Goal: Task Accomplishment & Management: Complete application form

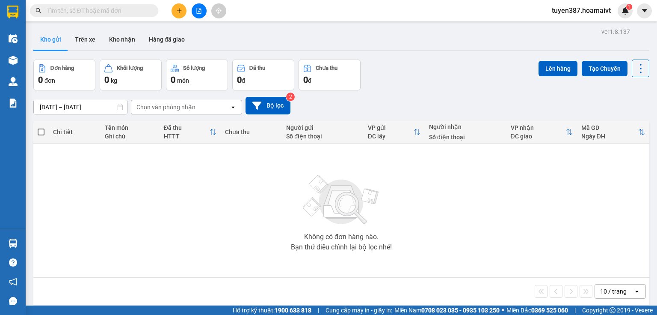
click at [619, 290] on div "10 / trang" at bounding box center [613, 291] width 27 height 9
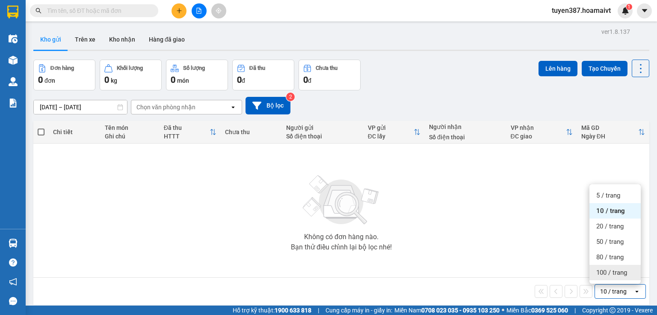
click at [603, 275] on span "100 / trang" at bounding box center [612, 272] width 31 height 9
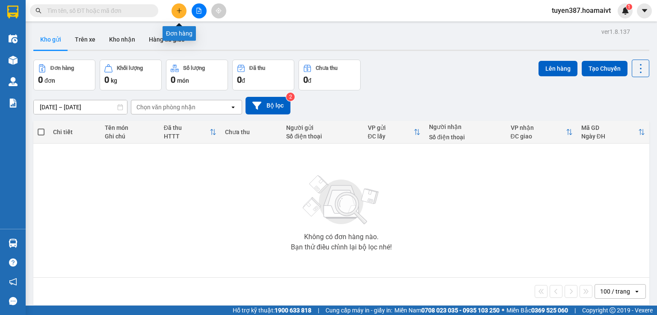
click at [181, 12] on icon "plus" at bounding box center [179, 11] width 6 height 6
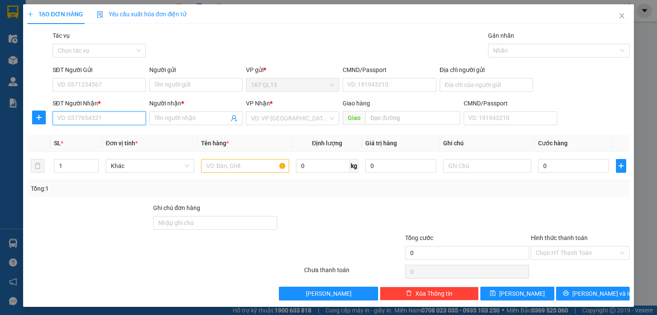
click at [112, 116] on input "SĐT Người Nhận *" at bounding box center [99, 118] width 93 height 14
type input "2"
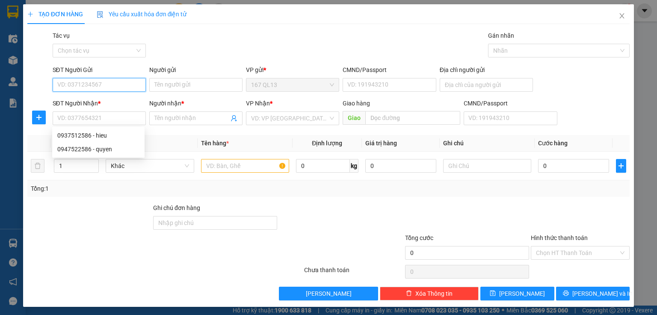
click at [122, 84] on input "SĐT Người Gửi" at bounding box center [99, 85] width 93 height 14
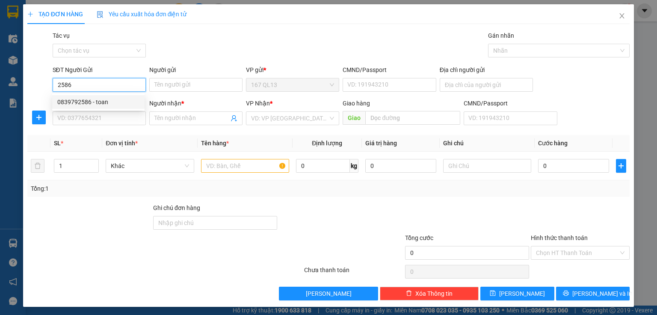
click at [101, 104] on div "0839792586 - toan" at bounding box center [98, 101] width 82 height 9
type input "0839792586"
type input "toan"
type input "092092005616"
type input "0799846512"
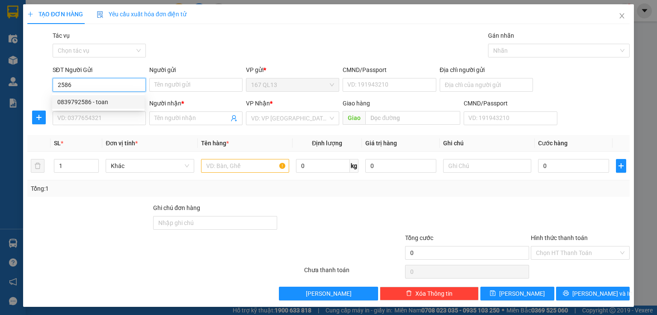
type input "THIEN(DAN FI GTN)"
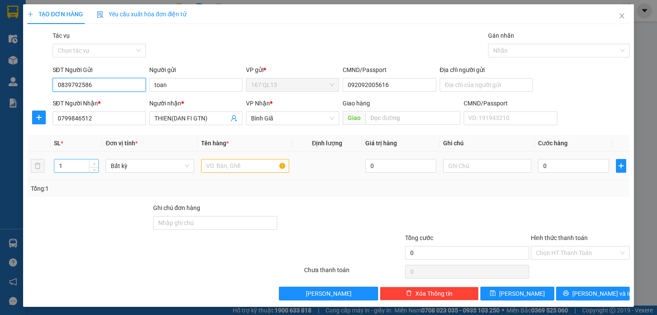
type input "0839792586"
click at [93, 163] on icon "up" at bounding box center [94, 163] width 3 height 3
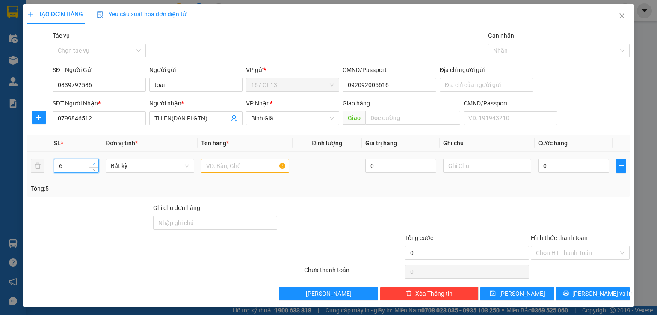
click at [93, 163] on icon "up" at bounding box center [94, 163] width 3 height 3
type input "7"
click at [93, 163] on icon "up" at bounding box center [94, 163] width 3 height 3
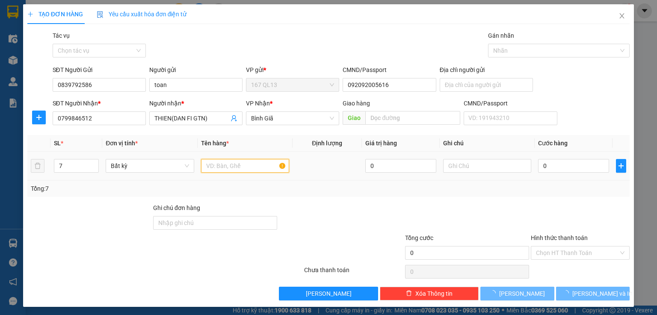
click at [244, 164] on input "text" at bounding box center [245, 166] width 88 height 14
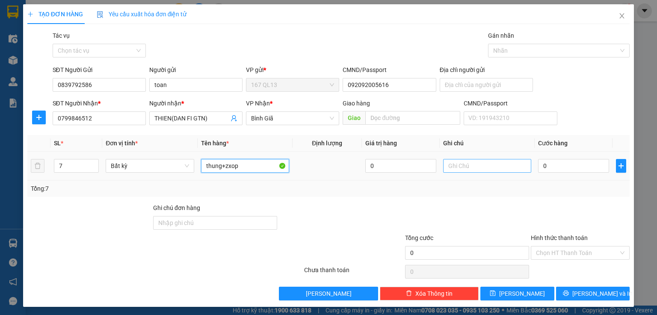
type input "thung+zxop"
click at [488, 166] on input "text" at bounding box center [487, 166] width 88 height 14
type input "stn phi roi"
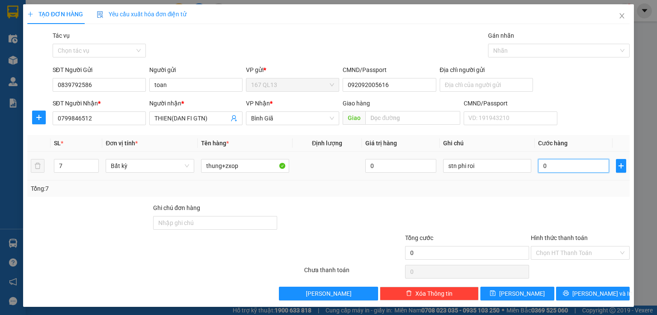
click at [577, 165] on input "0" at bounding box center [573, 166] width 71 height 14
click at [561, 166] on input "0" at bounding box center [573, 166] width 71 height 14
type input "02"
type input "2"
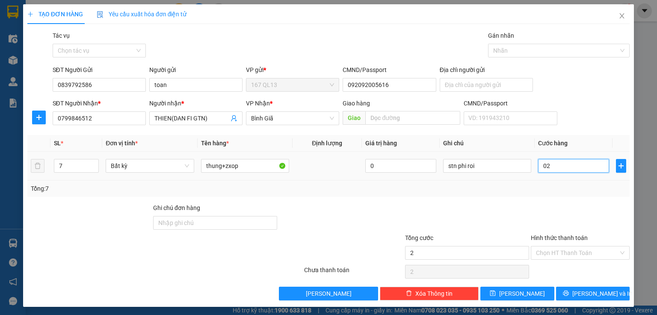
type input "027"
type input "27"
type input "0.270"
type input "270"
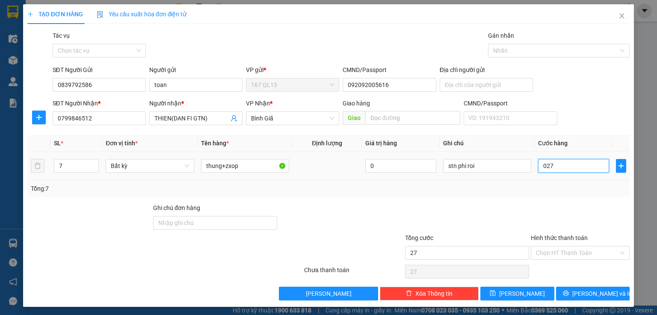
type input "270"
type input "027"
type input "27"
type input "02"
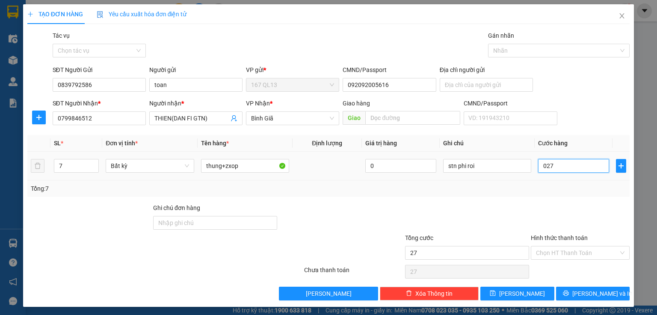
type input "2"
type input "0"
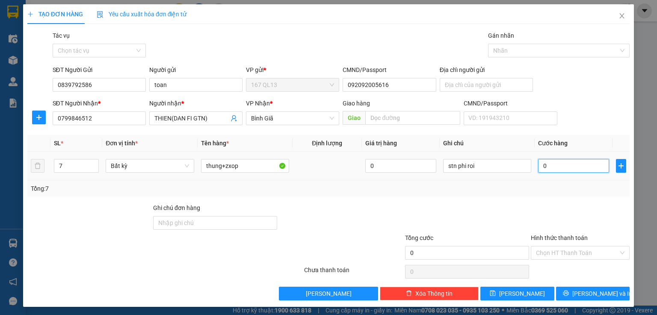
click at [538, 164] on input "0" at bounding box center [573, 166] width 71 height 14
type input "20"
type input "270"
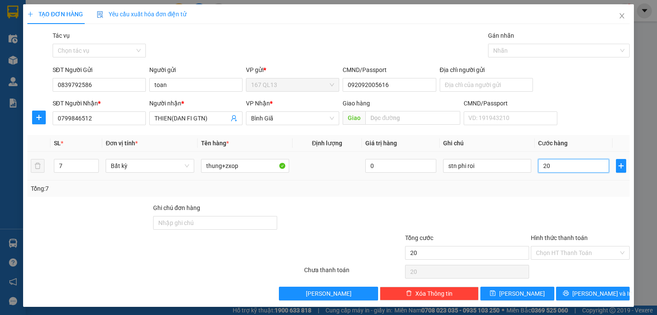
type input "270"
type input "270.000"
click at [573, 250] on input "Hình thức thanh toán" at bounding box center [577, 252] width 83 height 13
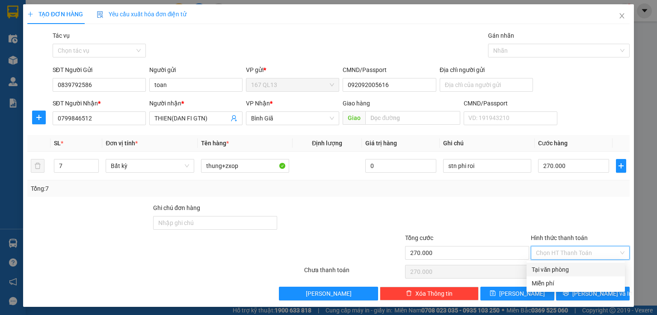
click at [563, 270] on div "Tại văn phòng" at bounding box center [576, 268] width 88 height 9
type input "0"
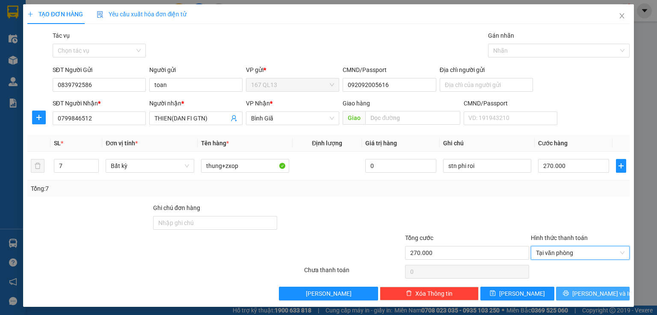
click at [565, 291] on button "Lưu và In" at bounding box center [593, 293] width 74 height 14
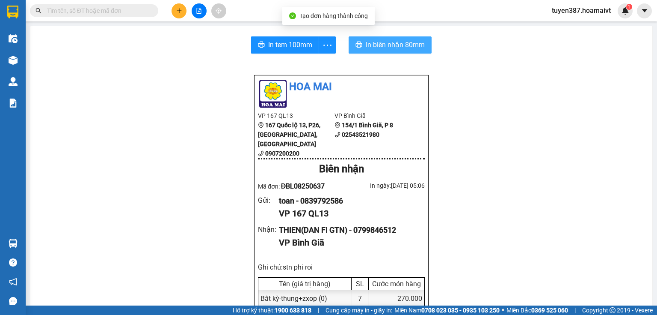
click at [385, 43] on span "In biên nhận 80mm" at bounding box center [395, 44] width 59 height 11
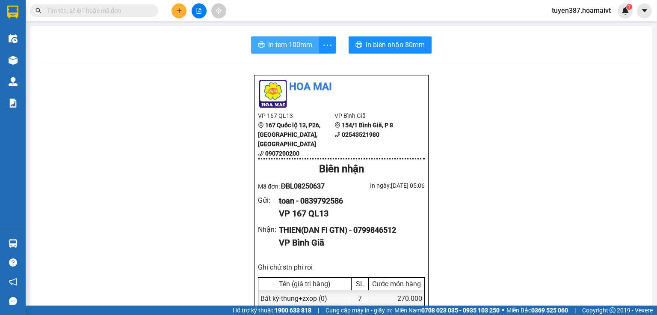
click at [301, 45] on span "In tem 100mm" at bounding box center [290, 44] width 44 height 11
click at [283, 43] on span "In tem 100mm" at bounding box center [290, 44] width 44 height 11
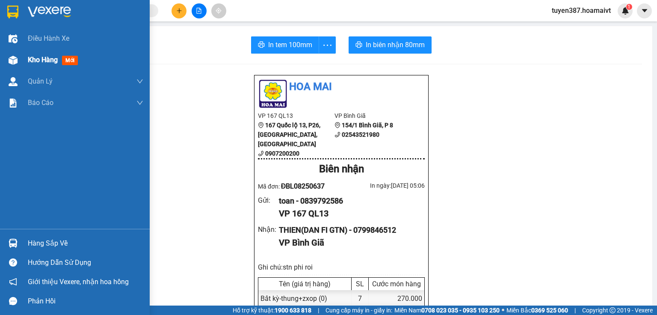
click at [9, 58] on img at bounding box center [13, 60] width 9 height 9
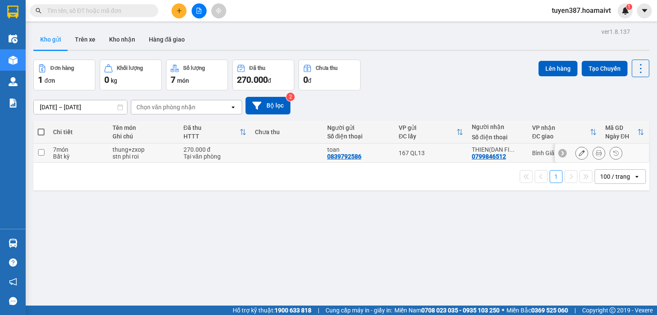
click at [445, 153] on div "167 QL13" at bounding box center [431, 152] width 65 height 7
checkbox input "true"
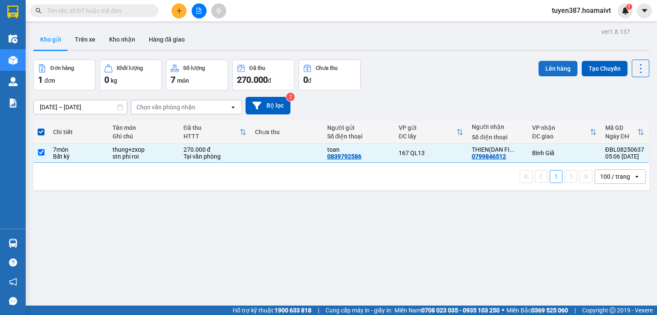
click at [561, 69] on button "Lên hàng" at bounding box center [558, 68] width 39 height 15
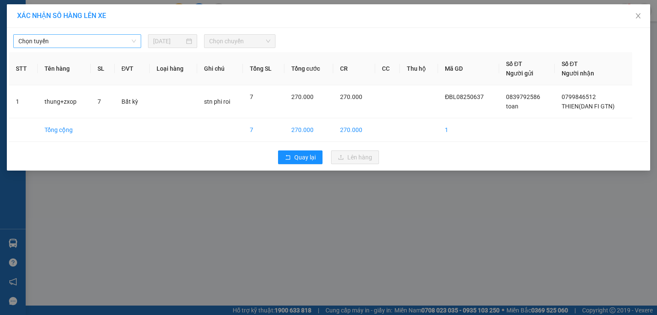
click at [88, 39] on span "Chọn tuyến" at bounding box center [77, 41] width 118 height 13
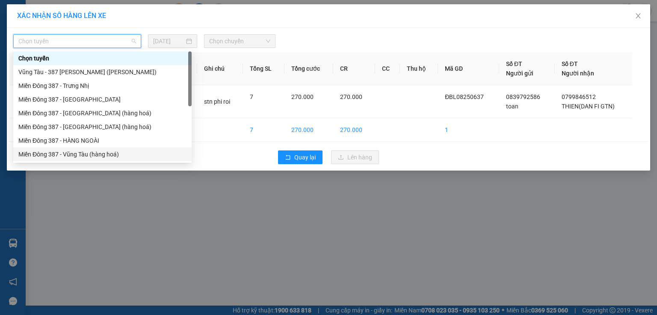
click at [76, 159] on div "Miền Đông 387 - Vũng Tàu (hàng hoá)" at bounding box center [102, 154] width 178 height 14
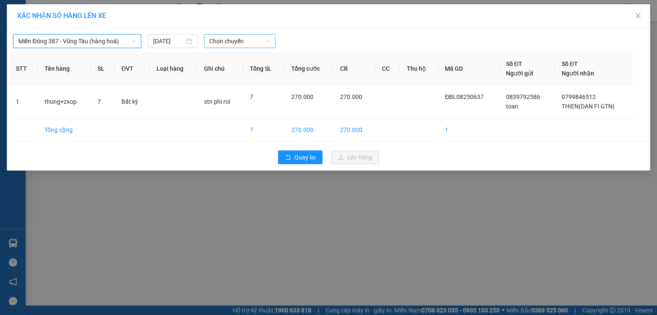
click at [254, 41] on span "Chọn chuyến" at bounding box center [240, 41] width 62 height 13
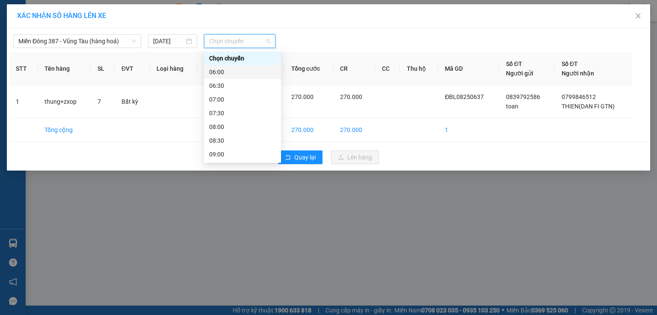
click at [233, 69] on div "06:00" at bounding box center [242, 71] width 67 height 9
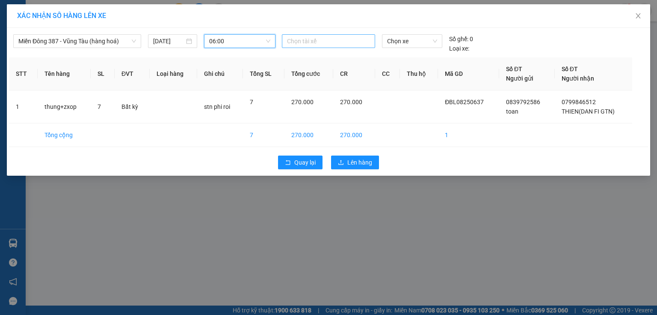
click at [330, 41] on div at bounding box center [328, 41] width 89 height 10
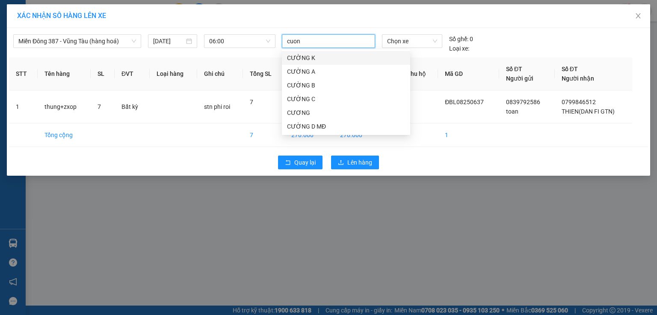
type input "cuong"
click at [318, 128] on div "CƯỜNG D MĐ" at bounding box center [346, 126] width 118 height 9
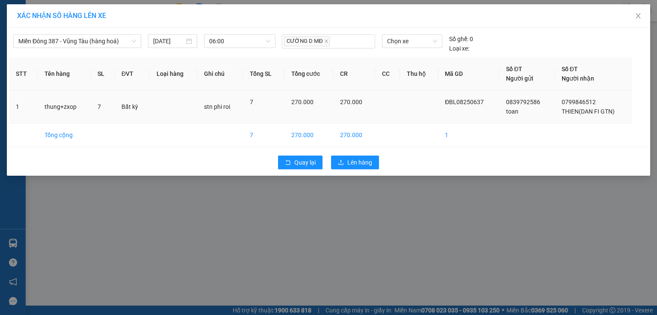
drag, startPoint x: 425, startPoint y: 126, endPoint x: 428, endPoint y: 98, distance: 27.5
click at [426, 123] on td at bounding box center [419, 135] width 38 height 24
click at [416, 37] on span "Chọn xe" at bounding box center [412, 41] width 50 height 13
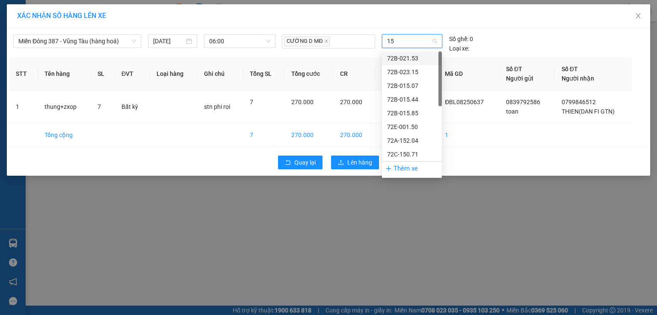
type input "153"
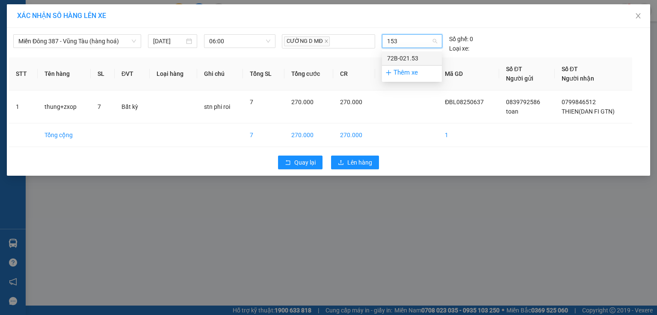
click at [406, 55] on div "72B-021.53" at bounding box center [412, 57] width 50 height 9
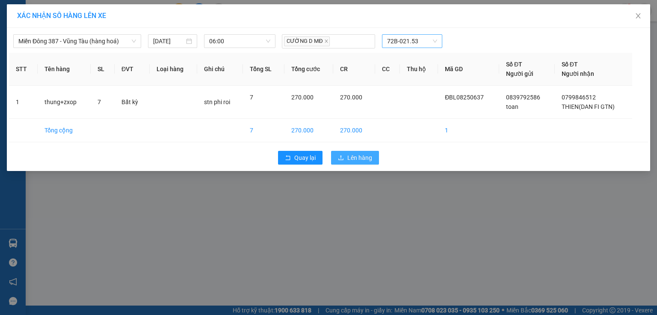
click at [364, 153] on span "Lên hàng" at bounding box center [359, 157] width 25 height 9
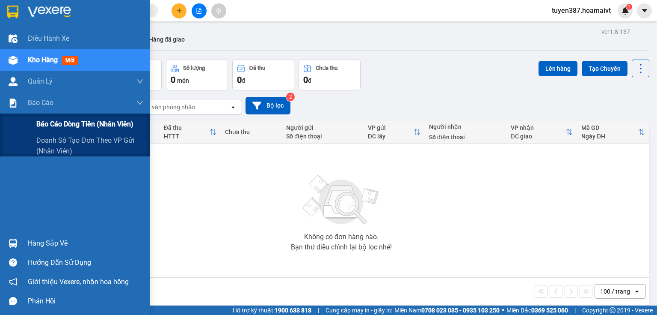
click at [58, 123] on span "Báo cáo dòng tiền (nhân viên)" at bounding box center [84, 124] width 97 height 11
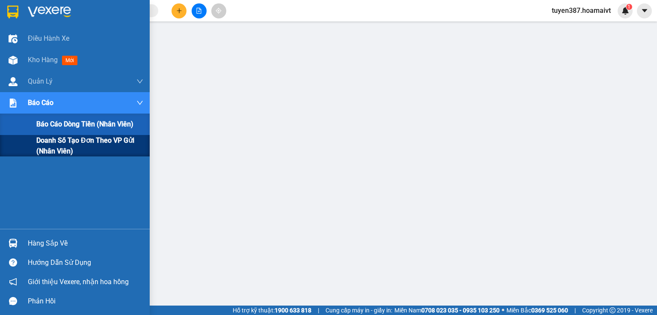
click at [46, 142] on span "Doanh số tạo đơn theo VP gửi (nhân viên)" at bounding box center [89, 145] width 107 height 21
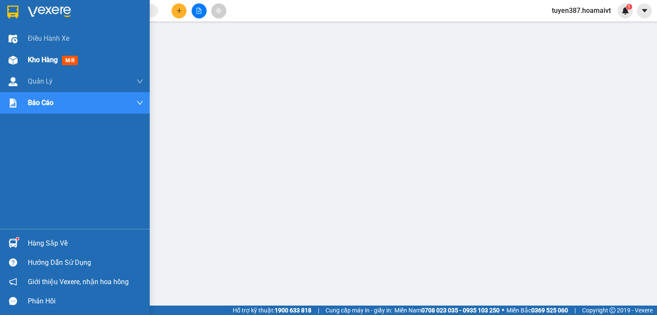
click at [13, 62] on img at bounding box center [13, 60] width 9 height 9
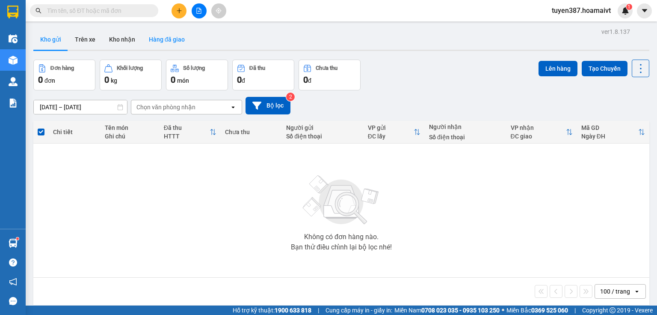
click at [163, 39] on button "Hàng đã giao" at bounding box center [167, 39] width 50 height 21
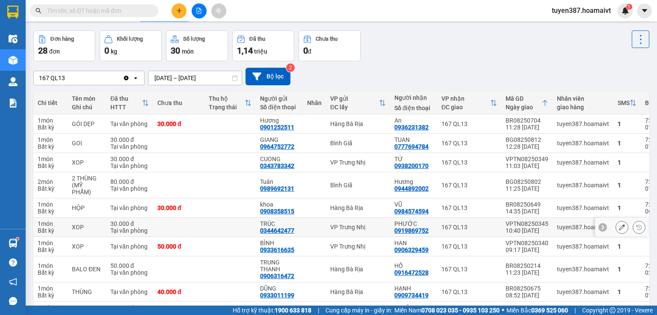
scroll to position [81, 0]
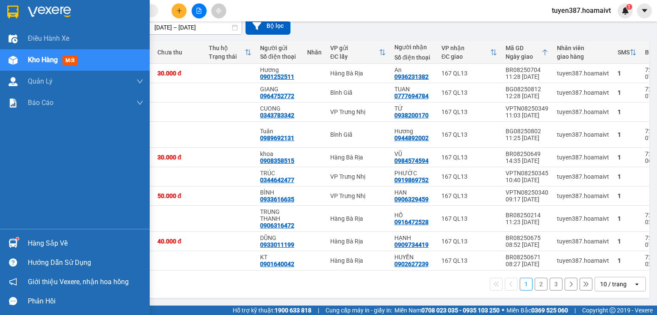
click at [21, 242] on div "Hàng sắp về" at bounding box center [75, 242] width 150 height 19
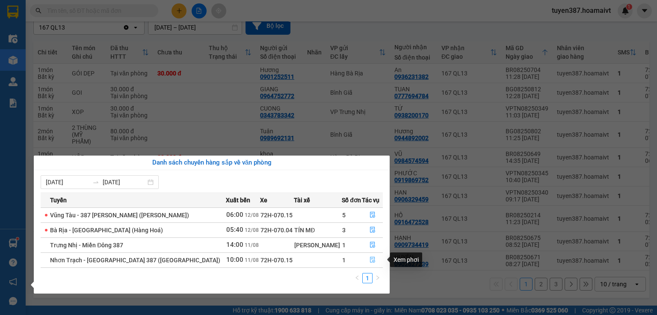
click at [370, 258] on icon "file-done" at bounding box center [372, 260] width 5 height 6
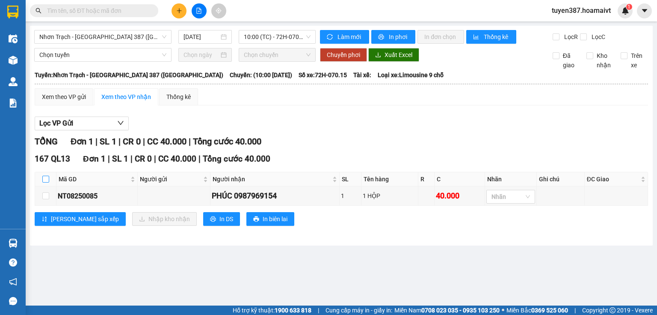
click at [45, 178] on input "checkbox" at bounding box center [45, 178] width 7 height 7
checkbox input "true"
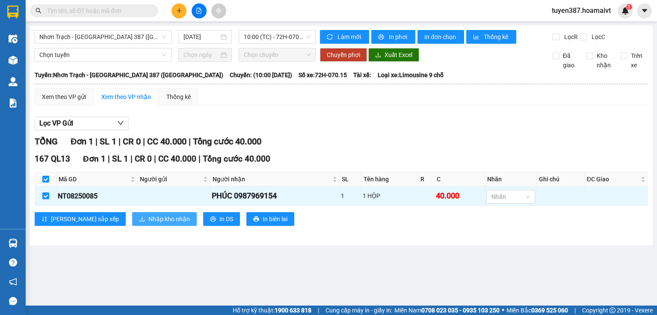
click at [148, 220] on span "Nhập kho nhận" at bounding box center [169, 218] width 42 height 9
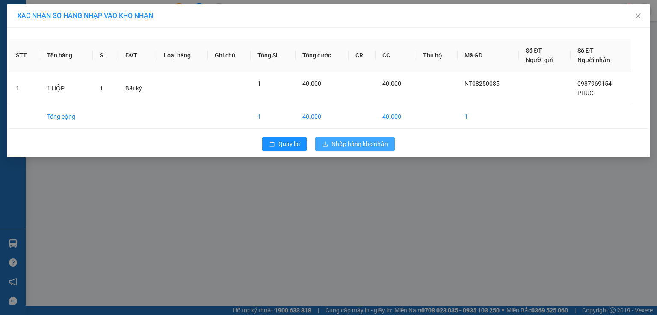
click at [377, 141] on span "Nhập hàng kho nhận" at bounding box center [360, 143] width 56 height 9
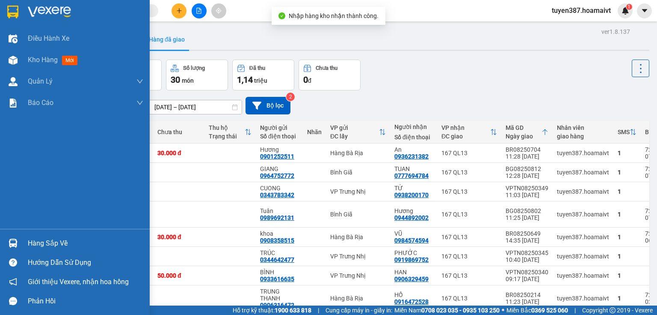
click at [9, 244] on img at bounding box center [13, 242] width 9 height 9
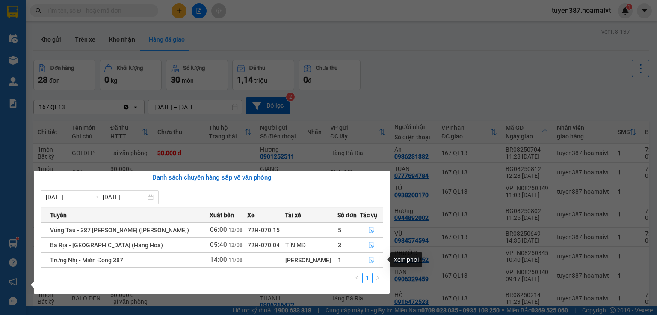
click at [369, 258] on icon "file-done" at bounding box center [371, 259] width 6 height 6
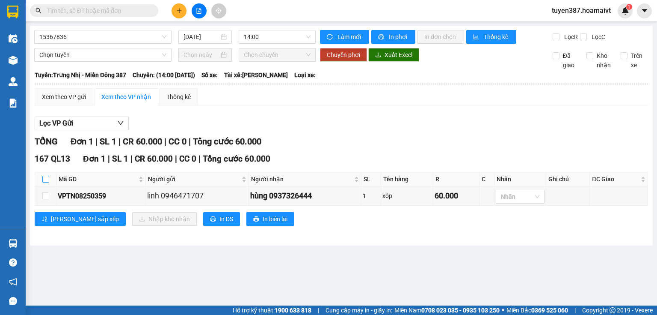
click at [45, 176] on input "checkbox" at bounding box center [45, 178] width 7 height 7
checkbox input "true"
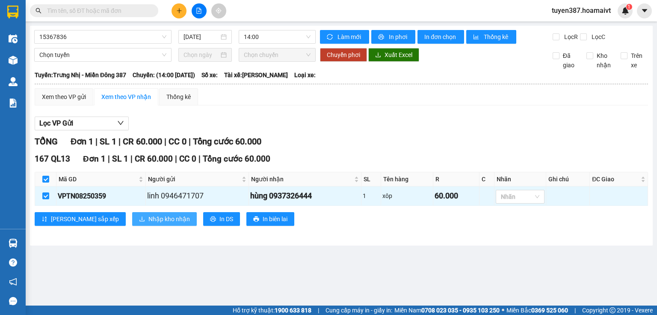
click at [148, 221] on span "Nhập kho nhận" at bounding box center [169, 218] width 42 height 9
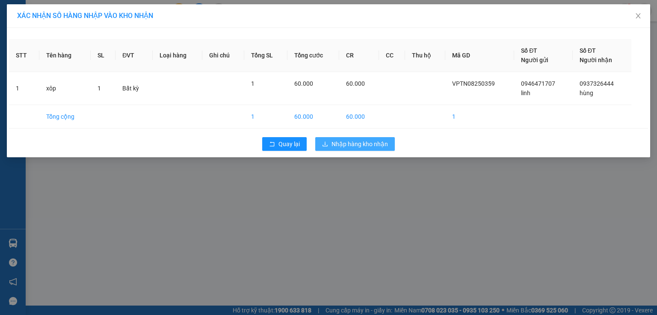
click at [365, 142] on span "Nhập hàng kho nhận" at bounding box center [360, 143] width 56 height 9
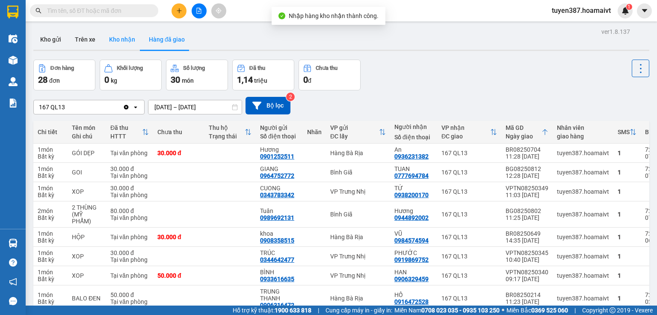
click at [121, 33] on button "Kho nhận" at bounding box center [122, 39] width 40 height 21
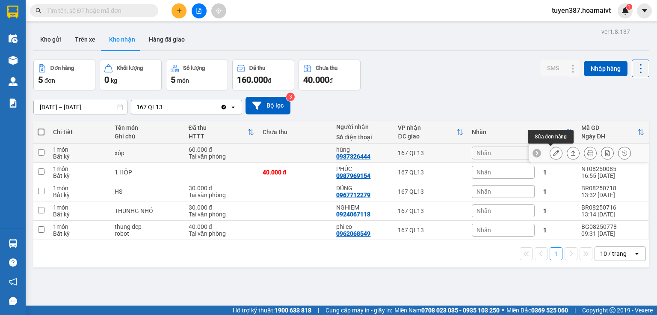
click at [553, 151] on icon at bounding box center [556, 153] width 6 height 6
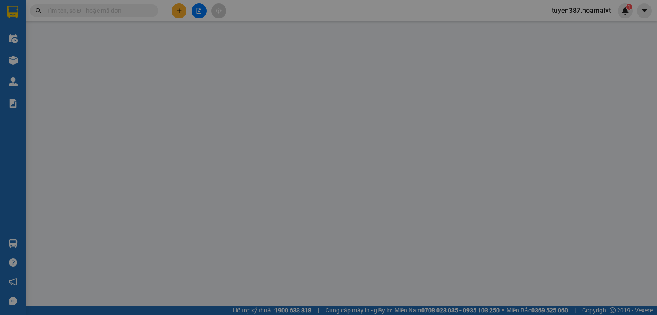
type input "0946471707"
type input "linh"
type input "0937326444"
type input "hùng"
type input "60.000"
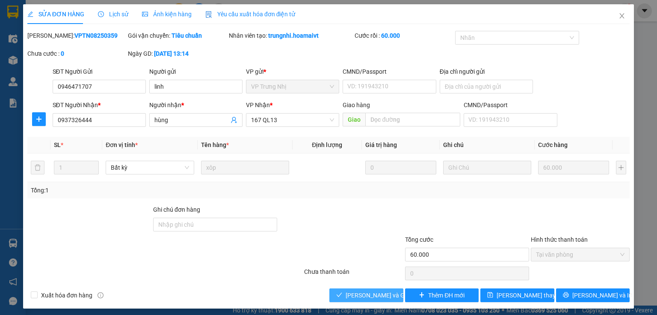
drag, startPoint x: 384, startPoint y: 299, endPoint x: 580, endPoint y: 86, distance: 289.5
click at [383, 298] on span "Lưu và Giao hàng" at bounding box center [387, 294] width 82 height 9
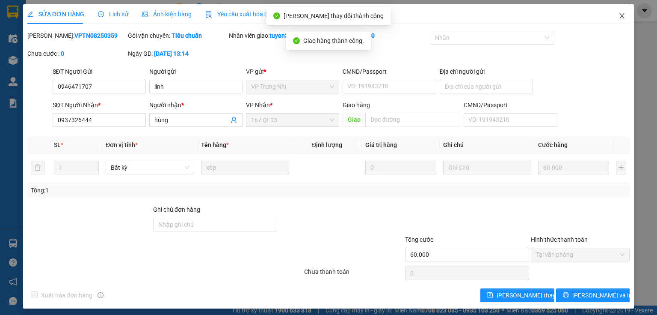
click at [619, 14] on icon "close" at bounding box center [622, 15] width 7 height 7
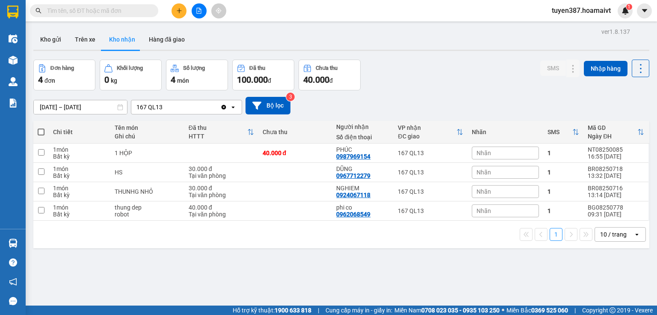
click at [72, 106] on input "11/08/2025 – 12/08/2025" at bounding box center [80, 107] width 93 height 14
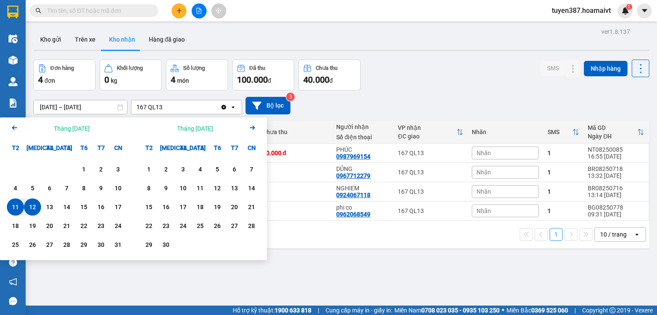
click at [11, 125] on icon "Arrow Left" at bounding box center [14, 127] width 10 height 10
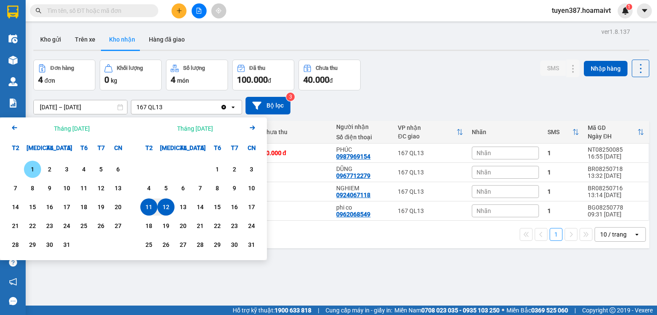
click at [31, 166] on div "1" at bounding box center [33, 169] width 12 height 10
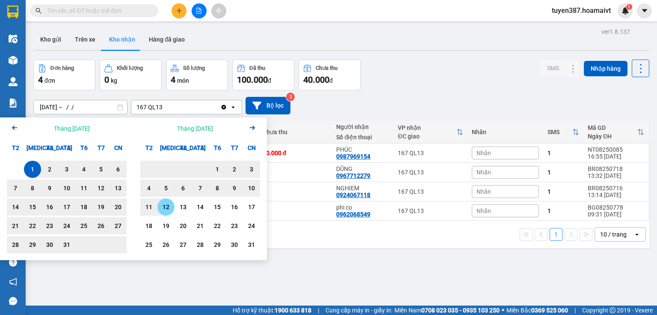
click at [166, 208] on div "12" at bounding box center [166, 207] width 12 height 10
type input "01/07/2025 – 12/08/2025"
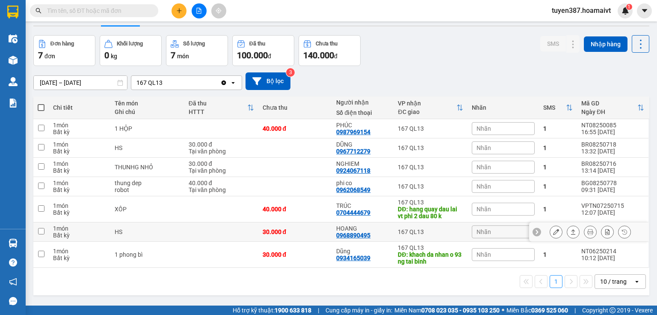
scroll to position [39, 0]
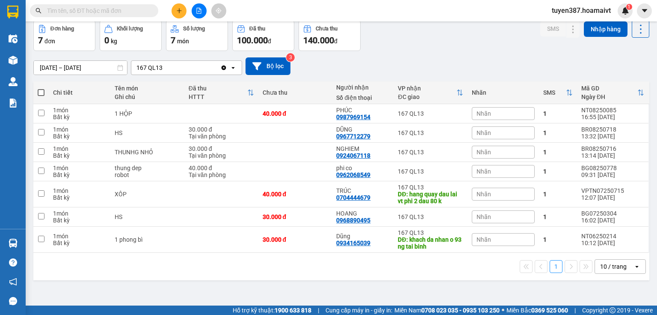
click at [609, 264] on div "10 / trang" at bounding box center [613, 266] width 27 height 9
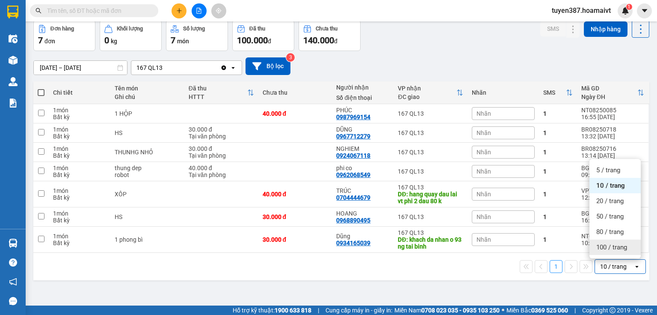
click at [610, 248] on span "100 / trang" at bounding box center [612, 247] width 31 height 9
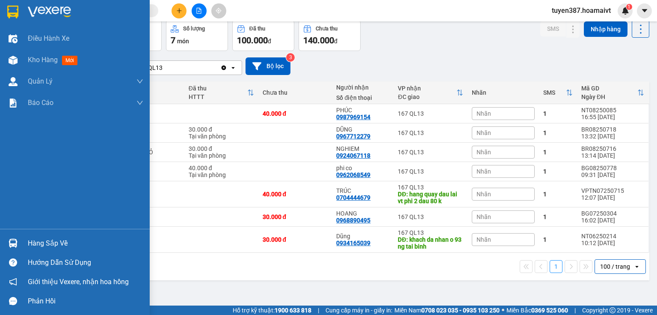
click at [15, 238] on img at bounding box center [13, 242] width 9 height 9
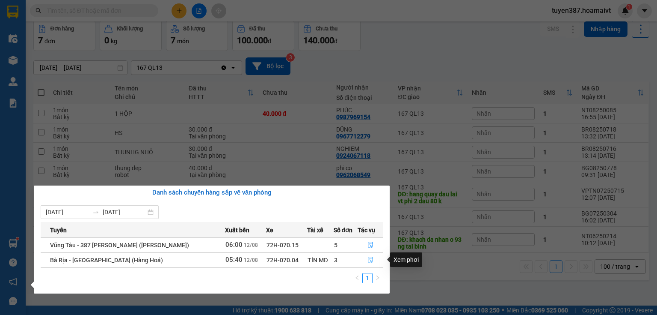
click at [368, 258] on icon "file-done" at bounding box center [370, 260] width 5 height 6
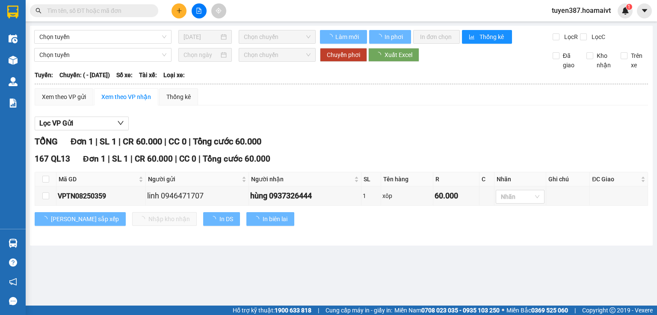
type input "12/08/2025"
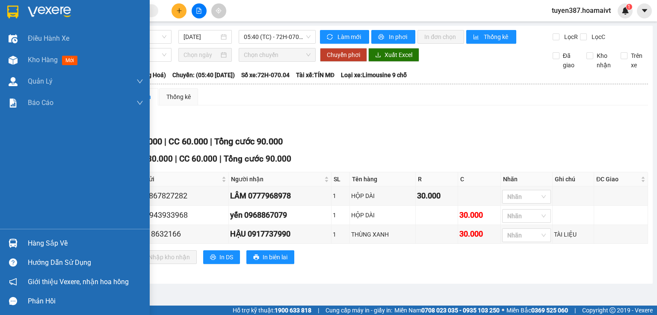
click at [10, 243] on img at bounding box center [13, 242] width 9 height 9
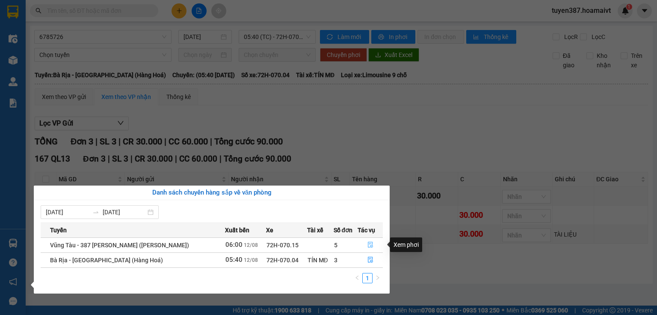
click at [365, 242] on button "button" at bounding box center [370, 245] width 24 height 14
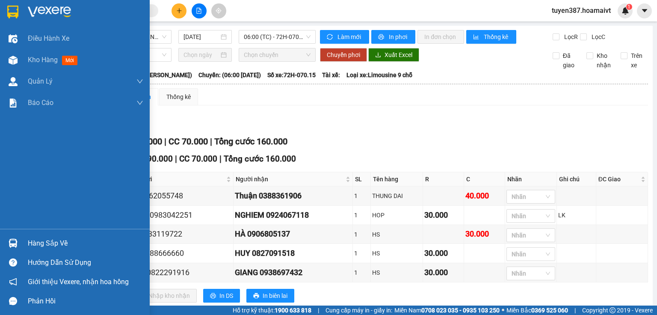
click at [12, 245] on img at bounding box center [13, 242] width 9 height 9
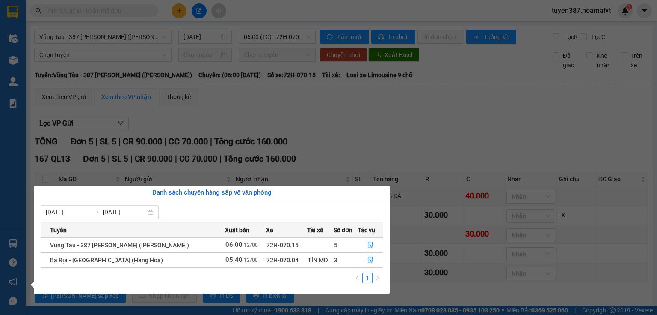
drag, startPoint x: 399, startPoint y: 141, endPoint x: 376, endPoint y: 90, distance: 55.5
click at [399, 140] on section "Kết quả tìm kiếm ( 0 ) Bộ lọc No Data tuyen387.hoamaivt 1 Điều hành xe Kho hàng…" at bounding box center [328, 157] width 657 height 315
